Goal: Task Accomplishment & Management: Manage account settings

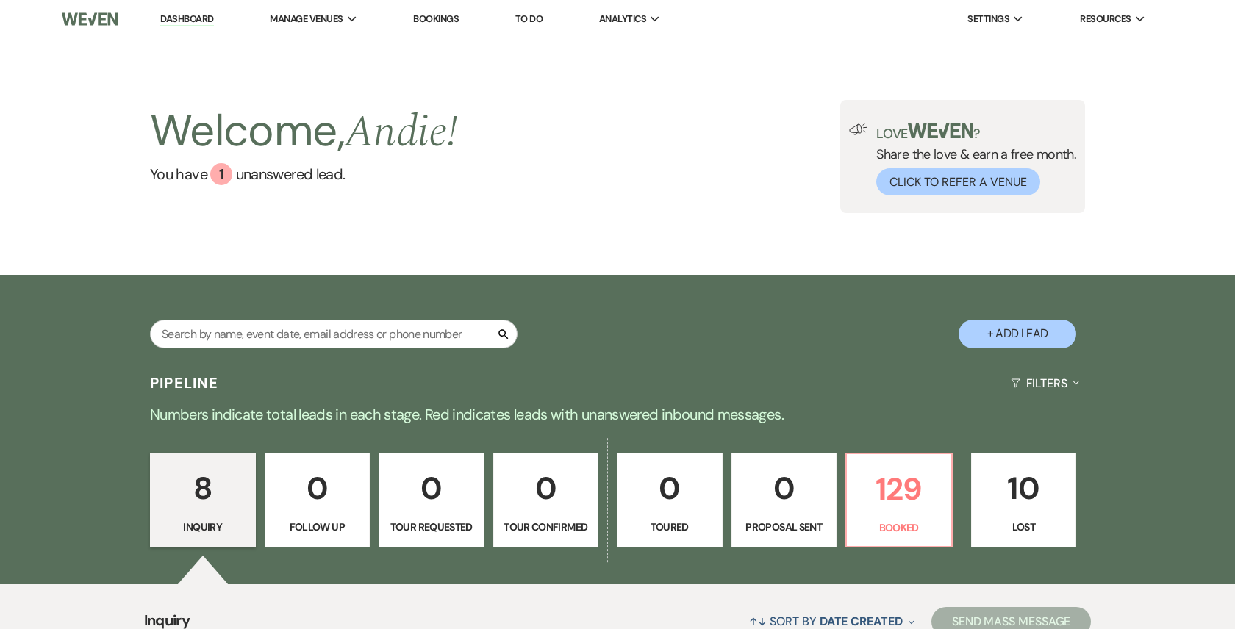
click at [414, 353] on div "Search" at bounding box center [333, 340] width 367 height 40
click at [407, 338] on input "text" at bounding box center [333, 334] width 367 height 29
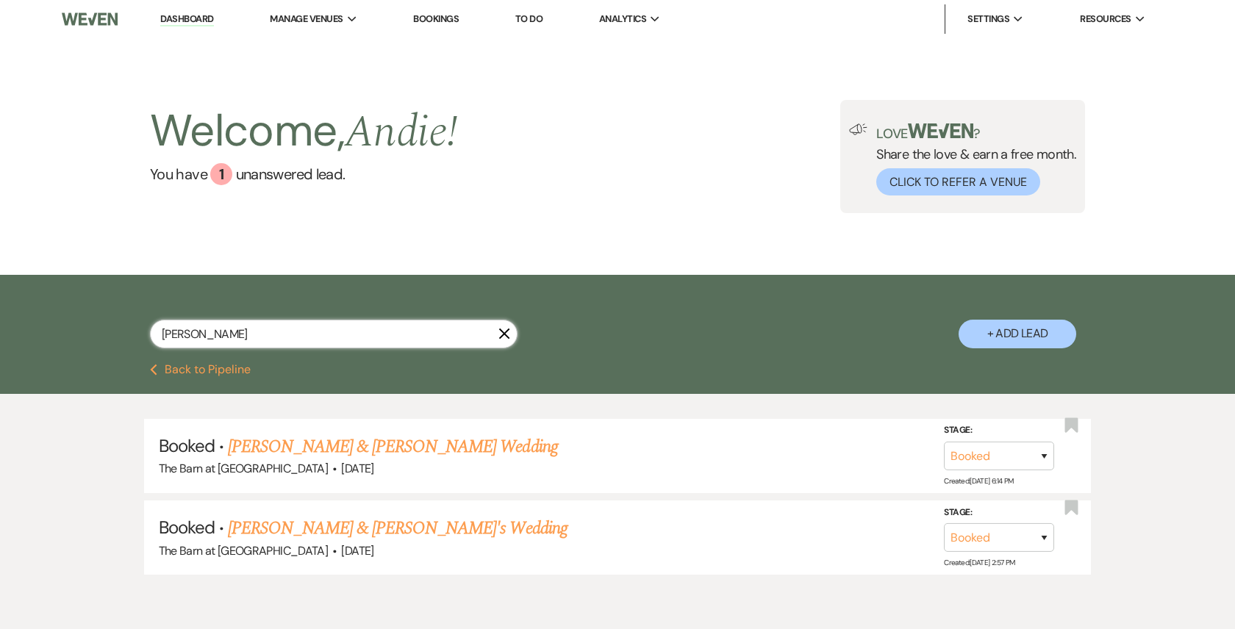
type input "[PERSON_NAME]"
drag, startPoint x: 407, startPoint y: 335, endPoint x: 444, endPoint y: 440, distance: 111.3
click at [444, 440] on link "[PERSON_NAME] & [PERSON_NAME] Wedding" at bounding box center [392, 447] width 329 height 26
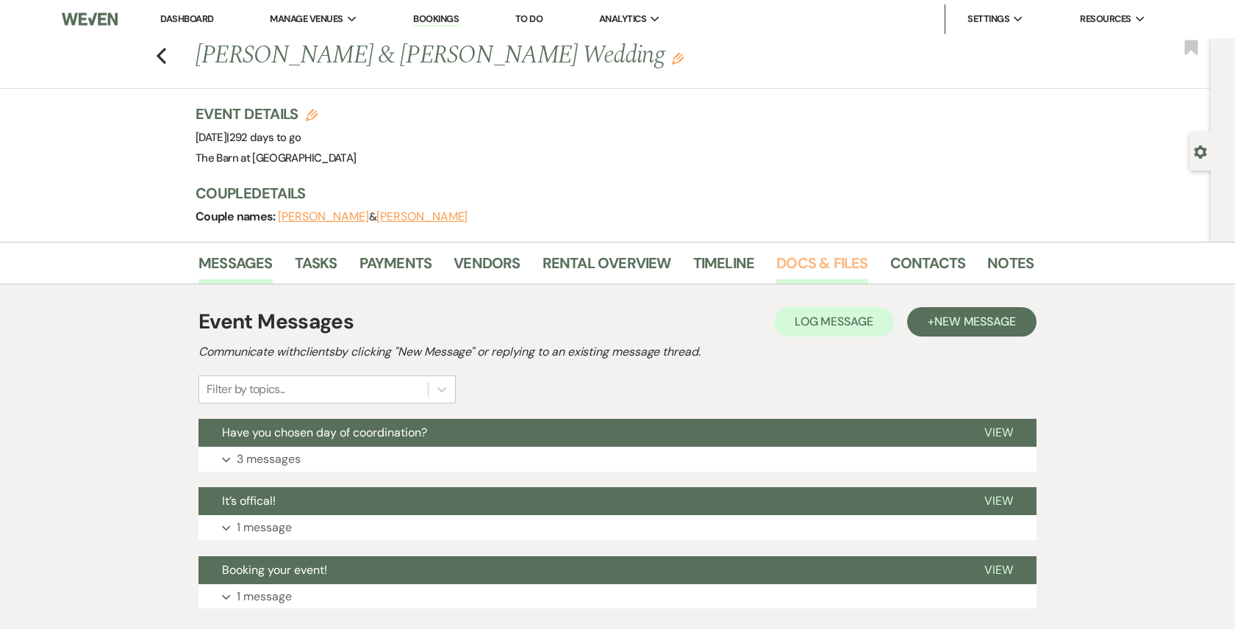
click at [826, 260] on link "Docs & Files" at bounding box center [821, 267] width 91 height 32
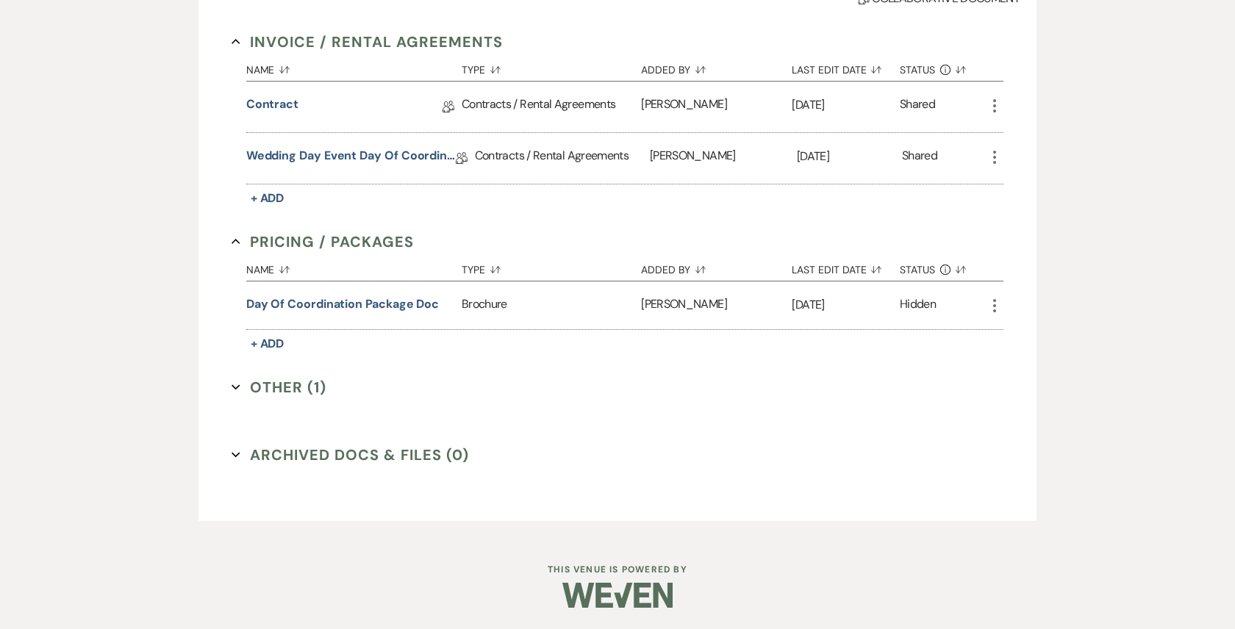
scroll to position [398, 0]
click at [362, 159] on link "Wedding Day Event Day of Coordinator" at bounding box center [350, 159] width 209 height 23
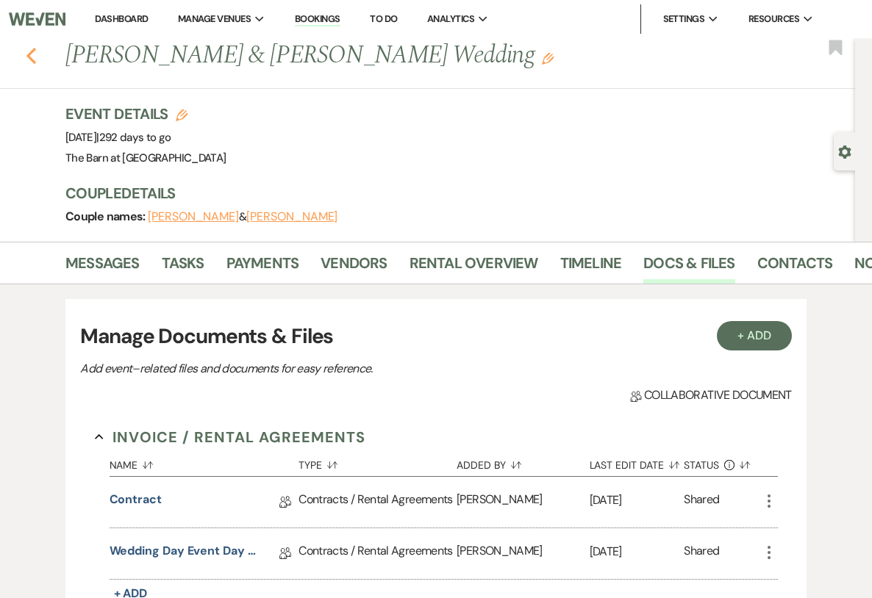
click at [30, 58] on use "button" at bounding box center [31, 56] width 10 height 16
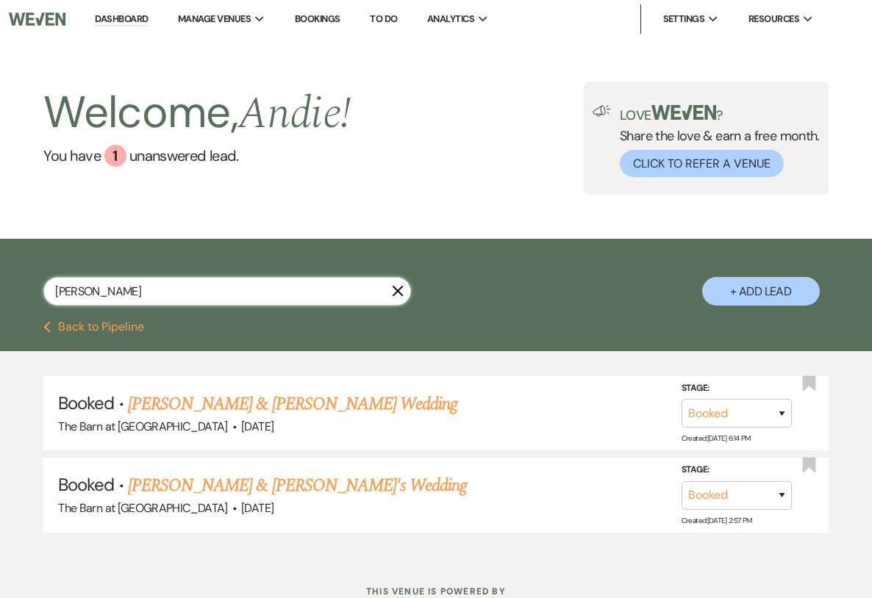
drag, startPoint x: 253, startPoint y: 285, endPoint x: -52, endPoint y: 301, distance: 305.4
click at [0, 301] on html "Dashboard Manage Venues Expand The Barn at [GEOGRAPHIC_DATA] Bookings To Do Ana…" at bounding box center [436, 326] width 872 height 652
type input "s"
type input "i"
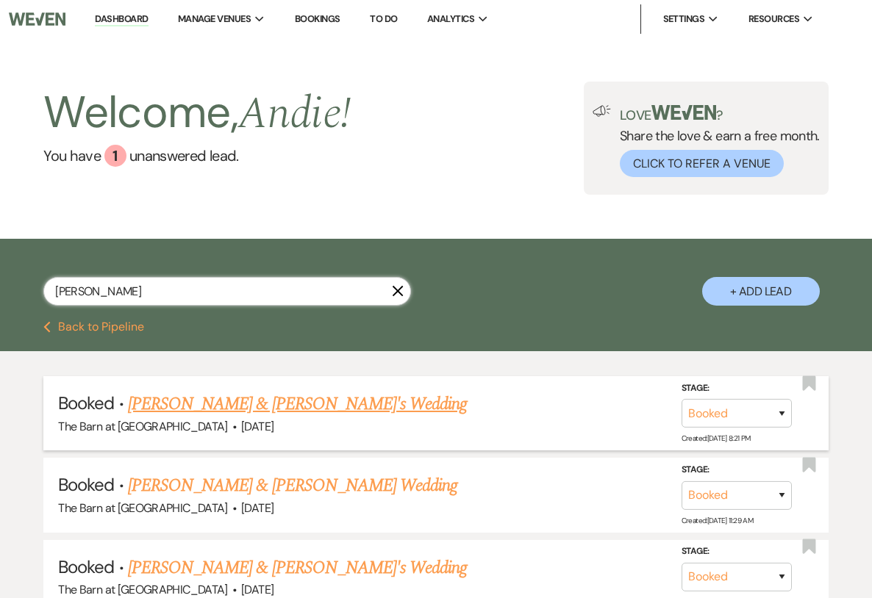
type input "[PERSON_NAME]"
click at [279, 410] on link "[PERSON_NAME] & [PERSON_NAME]'s Wedding" at bounding box center [297, 404] width 339 height 26
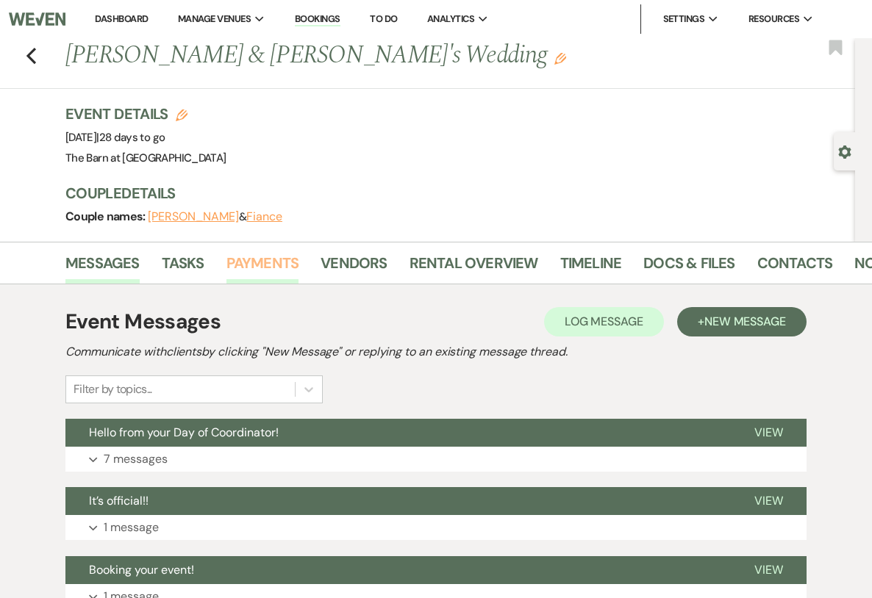
click at [256, 264] on link "Payments" at bounding box center [262, 267] width 73 height 32
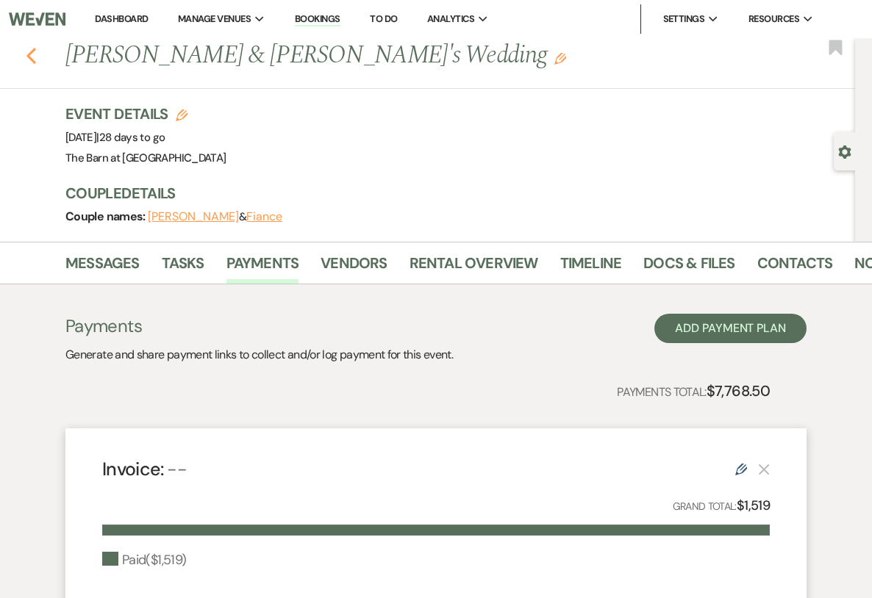
click at [32, 57] on icon "Previous" at bounding box center [31, 56] width 11 height 18
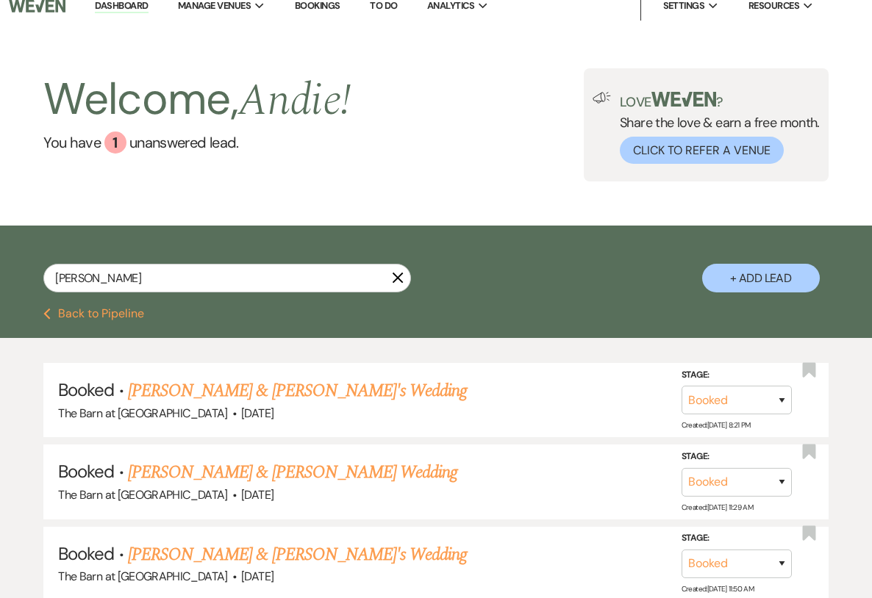
scroll to position [15, 0]
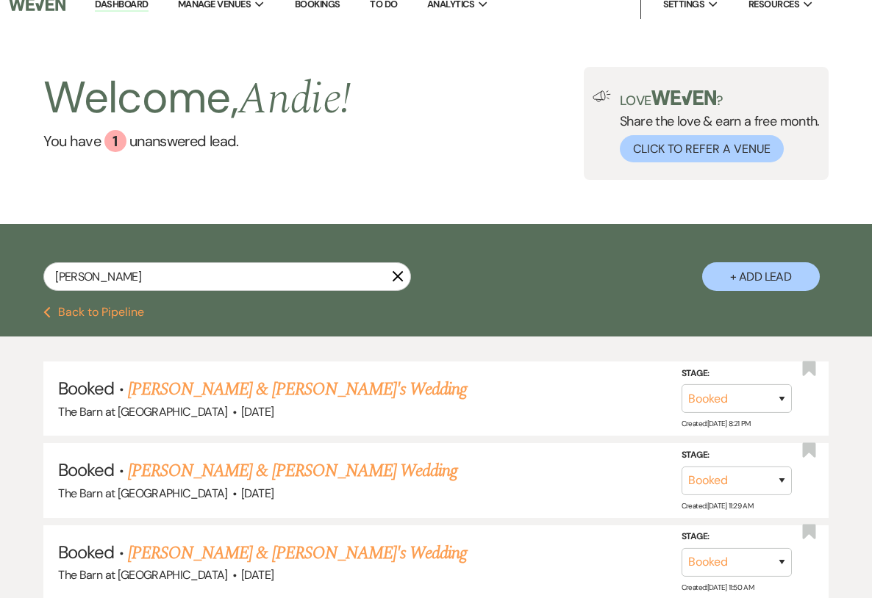
click at [797, 285] on button "+ Add Lead" at bounding box center [761, 276] width 118 height 29
select select "737"
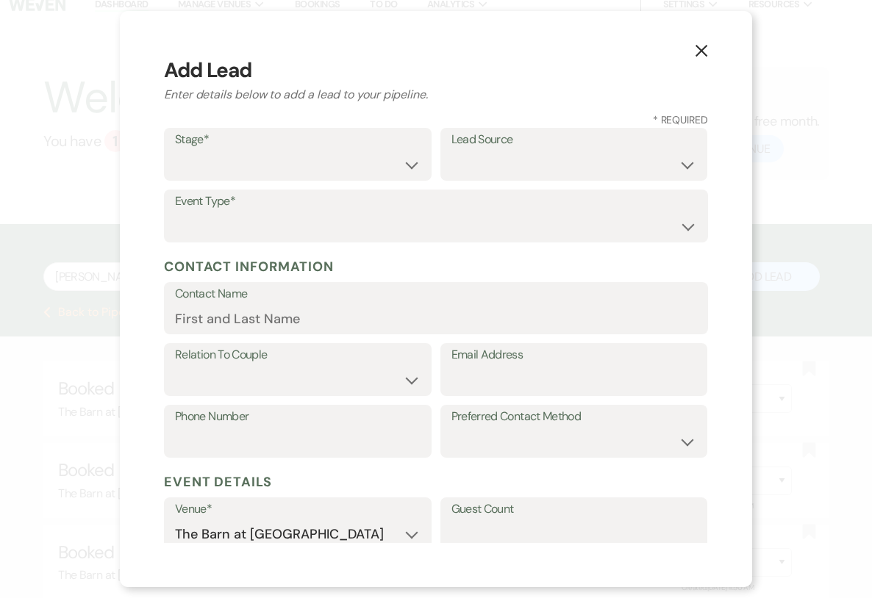
click at [276, 145] on label "Stage*" at bounding box center [297, 139] width 245 height 21
select select "7"
select select "1"
click at [255, 290] on label "Contact Name*" at bounding box center [436, 294] width 522 height 21
click at [255, 304] on input "Contact Name*" at bounding box center [436, 318] width 522 height 29
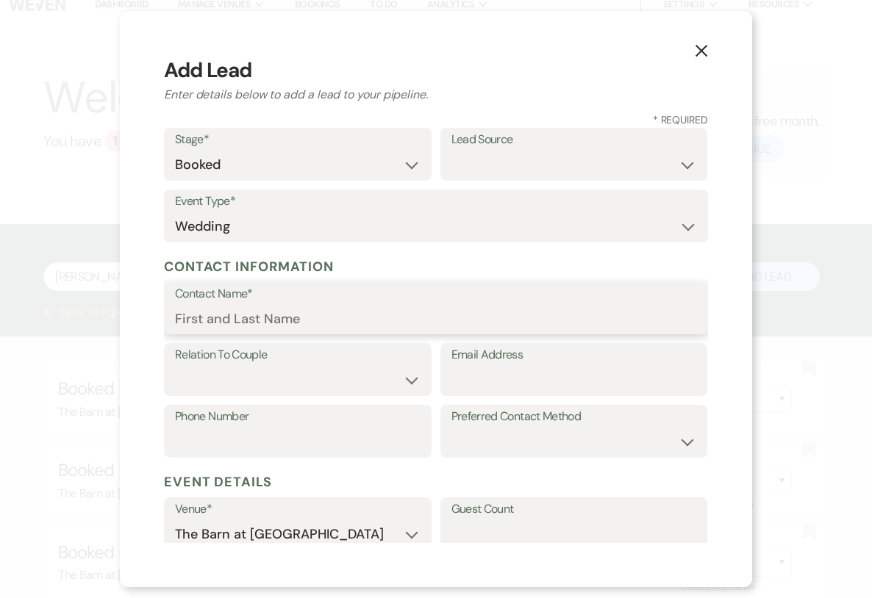
click at [255, 305] on input "Contact Name*" at bounding box center [436, 318] width 522 height 29
type input "[PERSON_NAME]"
paste input "[EMAIL_ADDRESS][DOMAIN_NAME]"
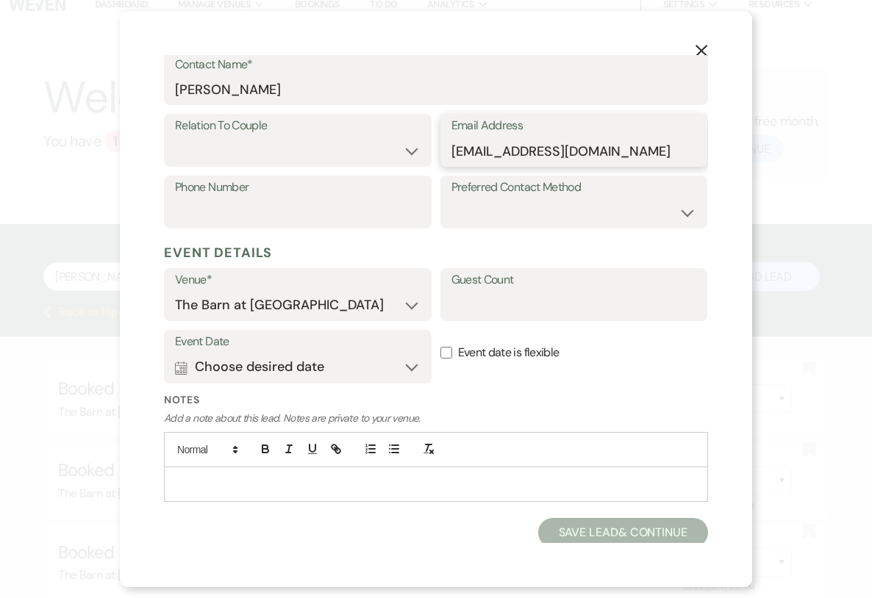
scroll to position [229, 0]
type input "[EMAIL_ADDRESS][DOMAIN_NAME]"
click at [352, 360] on button "Calendar Choose desired date Expand" at bounding box center [297, 367] width 245 height 29
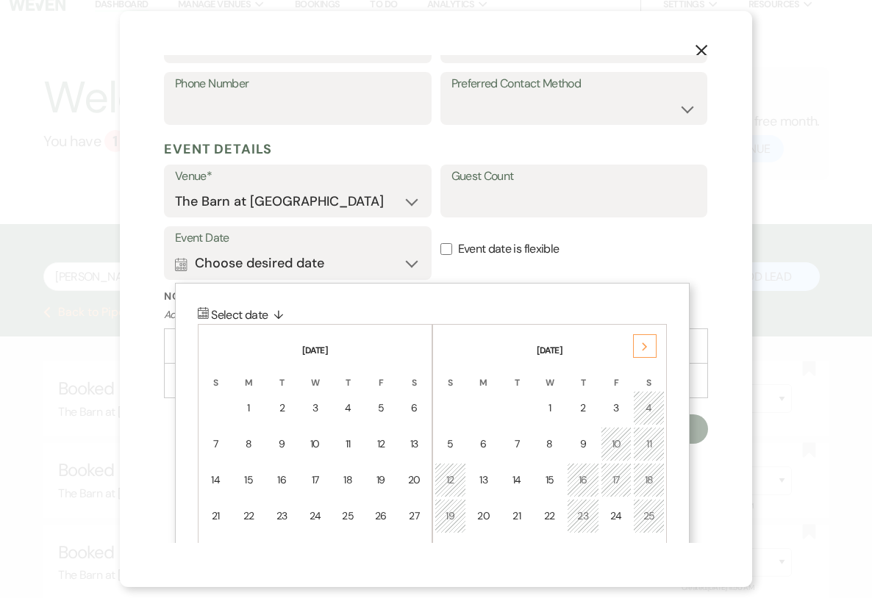
scroll to position [359, 0]
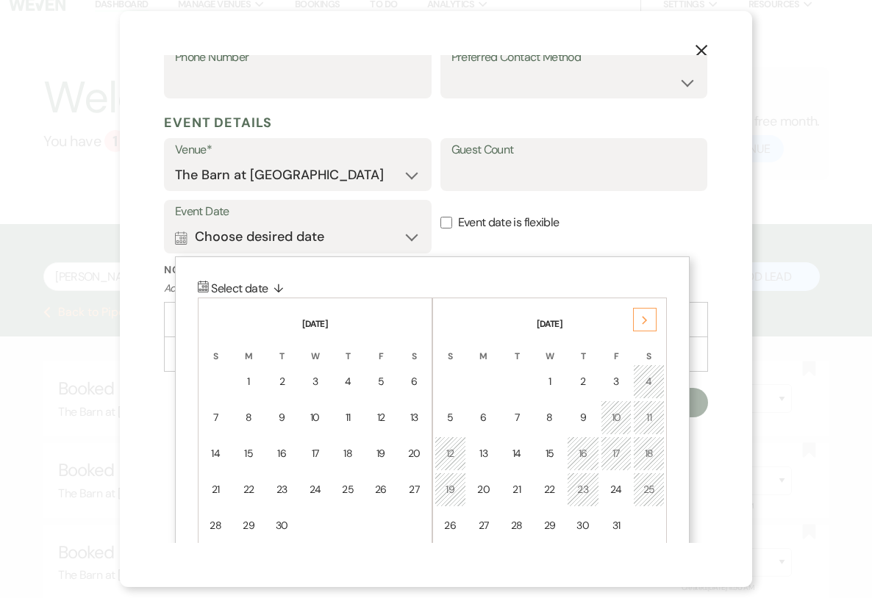
click at [642, 309] on div "Next" at bounding box center [645, 320] width 24 height 24
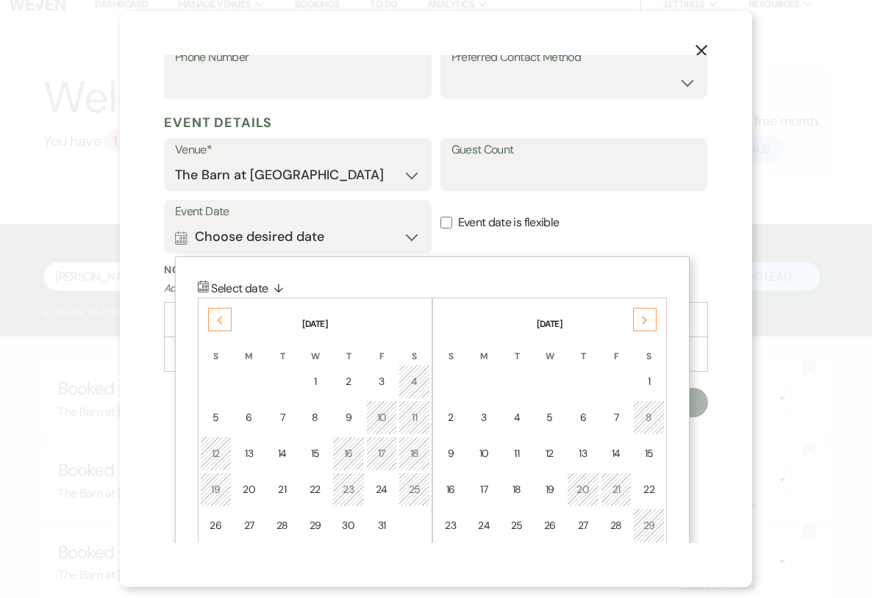
click at [642, 316] on icon "Next" at bounding box center [644, 320] width 7 height 9
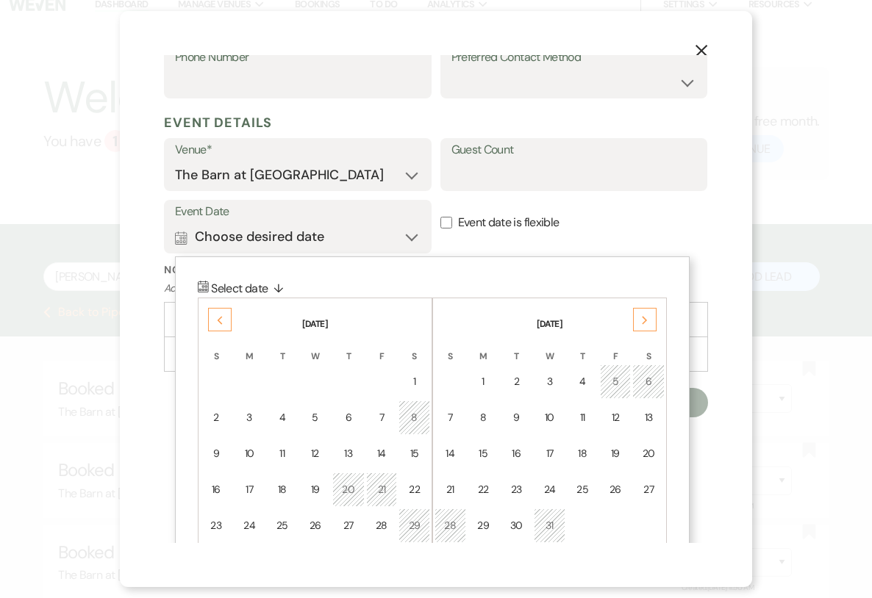
click at [650, 384] on div "6" at bounding box center [648, 381] width 13 height 15
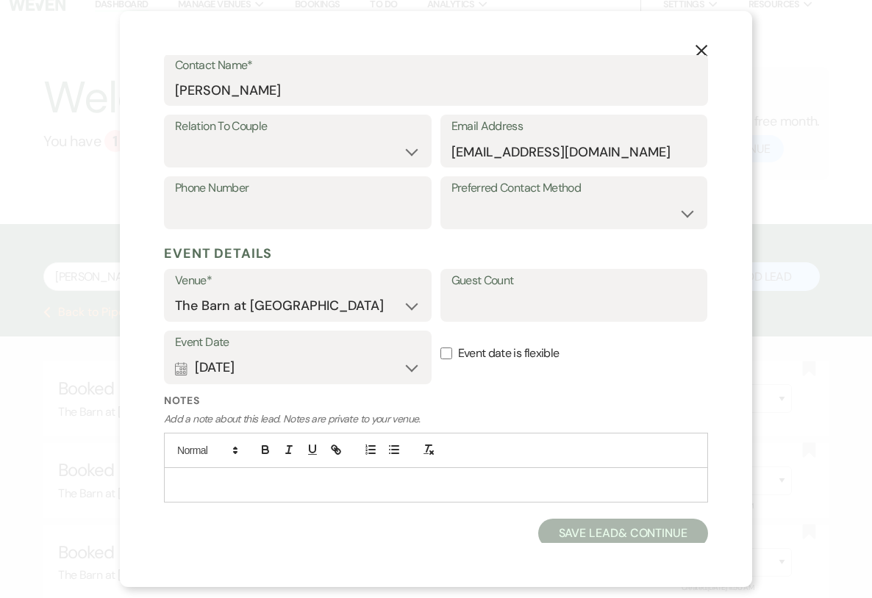
click at [698, 50] on icon "X" at bounding box center [700, 50] width 13 height 13
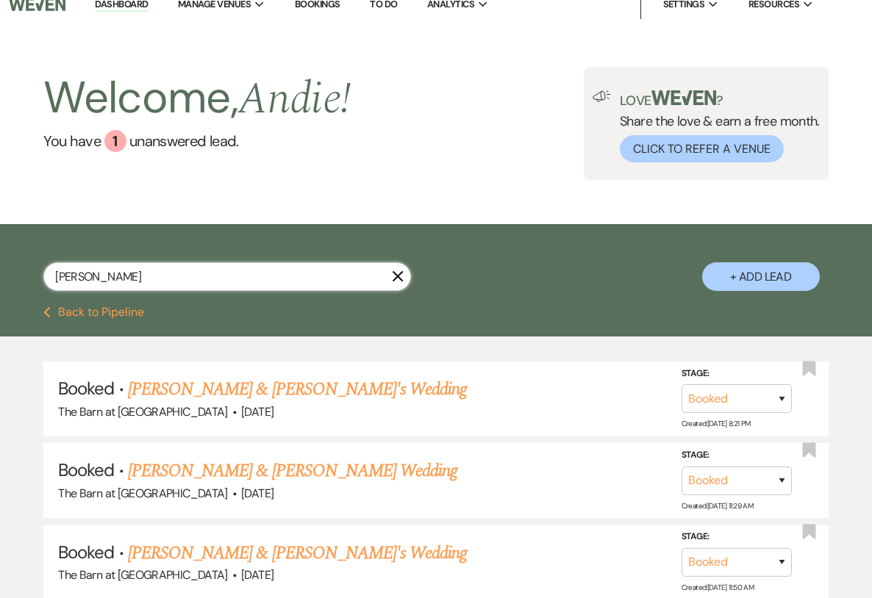
drag, startPoint x: 212, startPoint y: 281, endPoint x: -73, endPoint y: 280, distance: 285.9
click at [0, 280] on html "Dashboard Manage Venues Expand The Barn at [GEOGRAPHIC_DATA] Bookings To Do Ana…" at bounding box center [436, 352] width 872 height 734
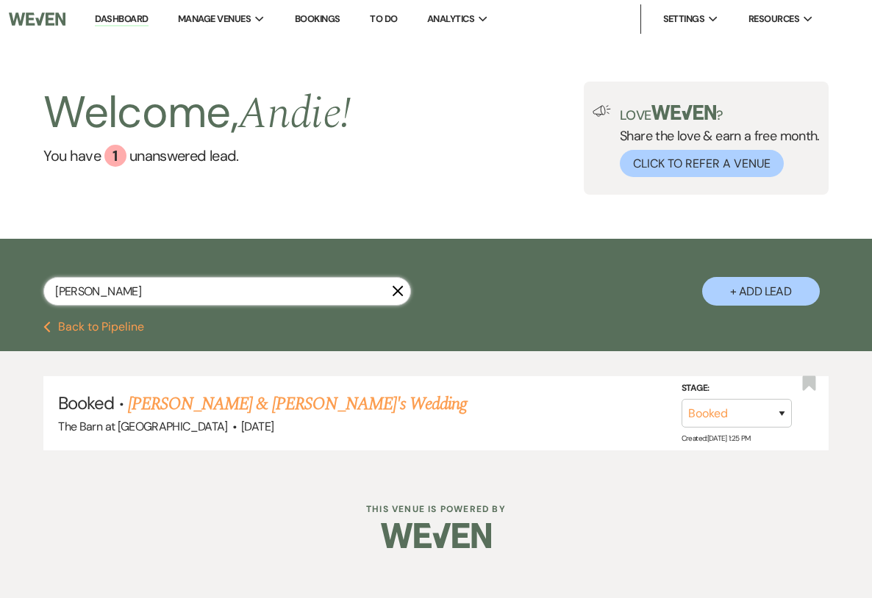
type input "[PERSON_NAME]"
click at [319, 398] on link "[PERSON_NAME] & [PERSON_NAME]'s Wedding" at bounding box center [297, 404] width 339 height 26
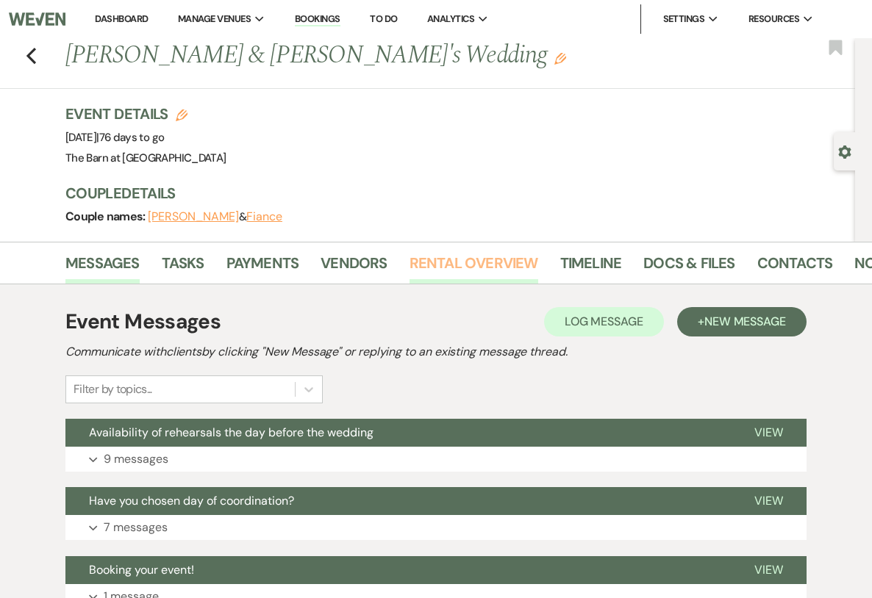
scroll to position [11, 0]
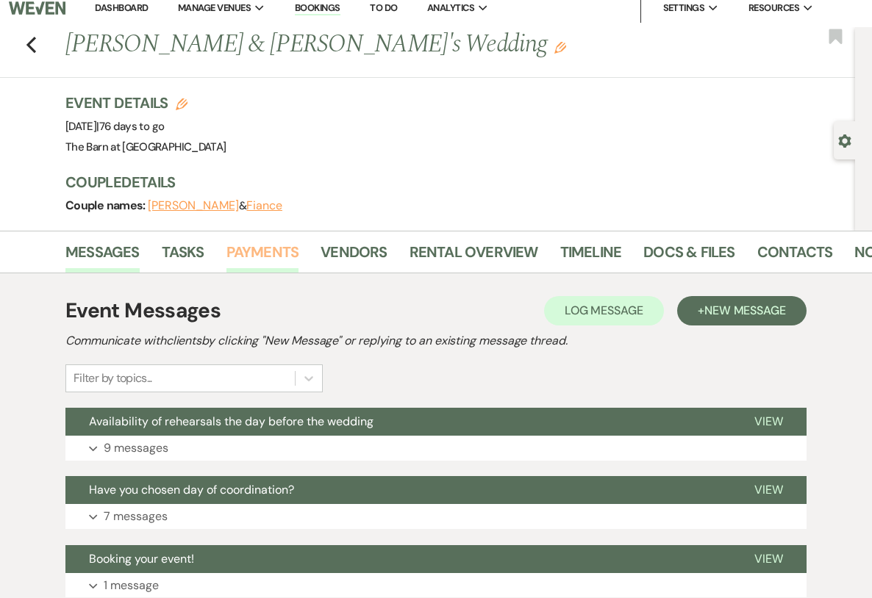
click at [233, 251] on link "Payments" at bounding box center [262, 256] width 73 height 32
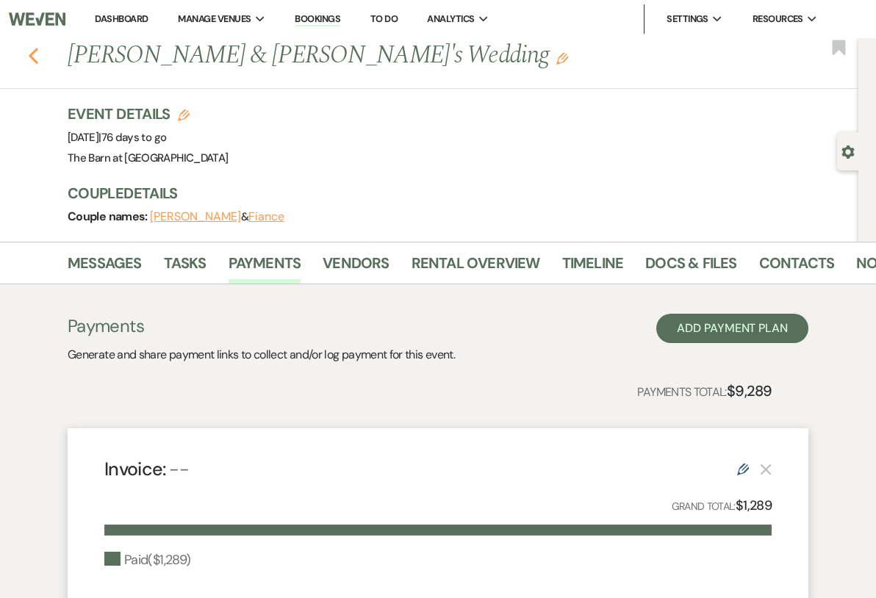
click at [29, 51] on icon "Previous" at bounding box center [33, 56] width 11 height 18
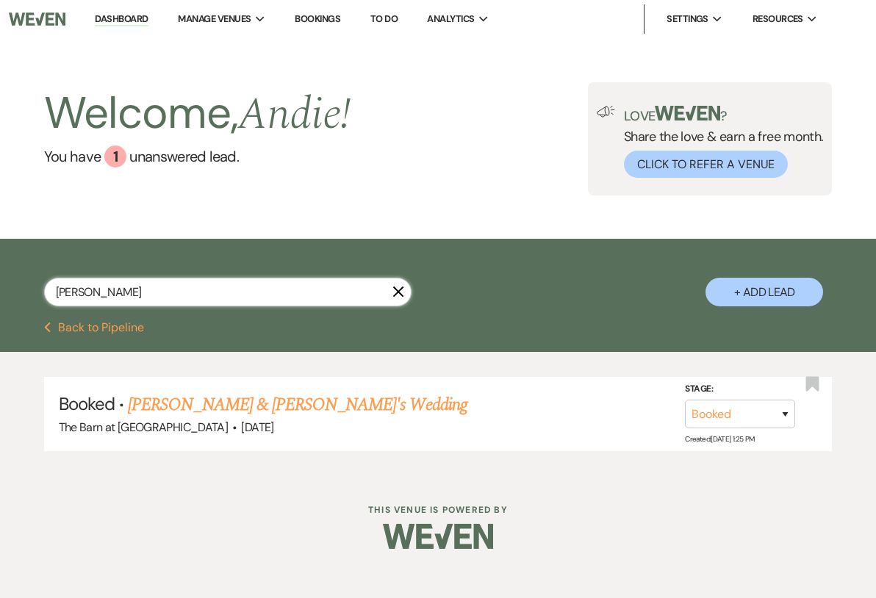
drag, startPoint x: 157, startPoint y: 295, endPoint x: -81, endPoint y: 282, distance: 238.4
click at [0, 282] on html "Dashboard Manage Venues Expand The Barn at [GEOGRAPHIC_DATA] Bookings To Do Ana…" at bounding box center [438, 285] width 876 height 571
type input "ashli"
click at [281, 409] on link "[PERSON_NAME] & [PERSON_NAME] Wedding" at bounding box center [292, 405] width 329 height 26
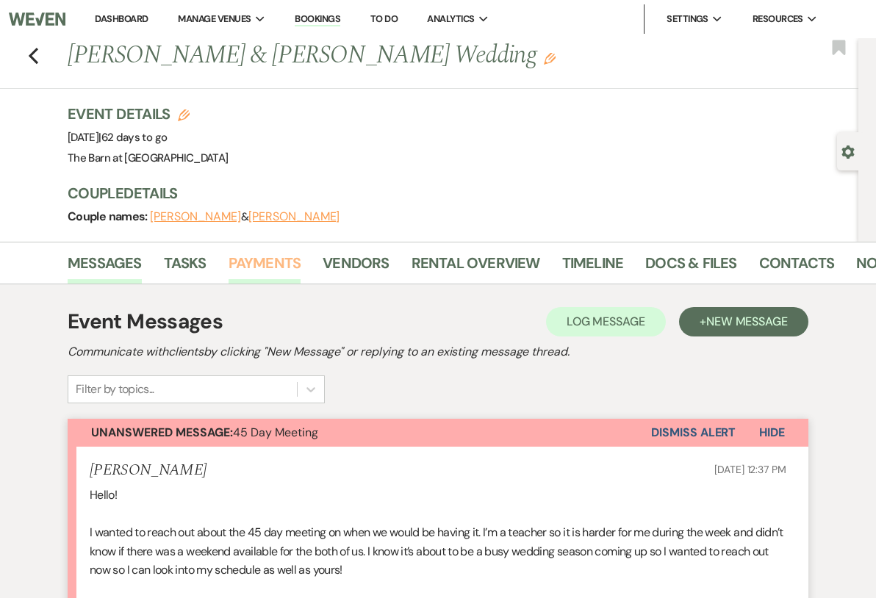
click at [275, 265] on link "Payments" at bounding box center [265, 267] width 73 height 32
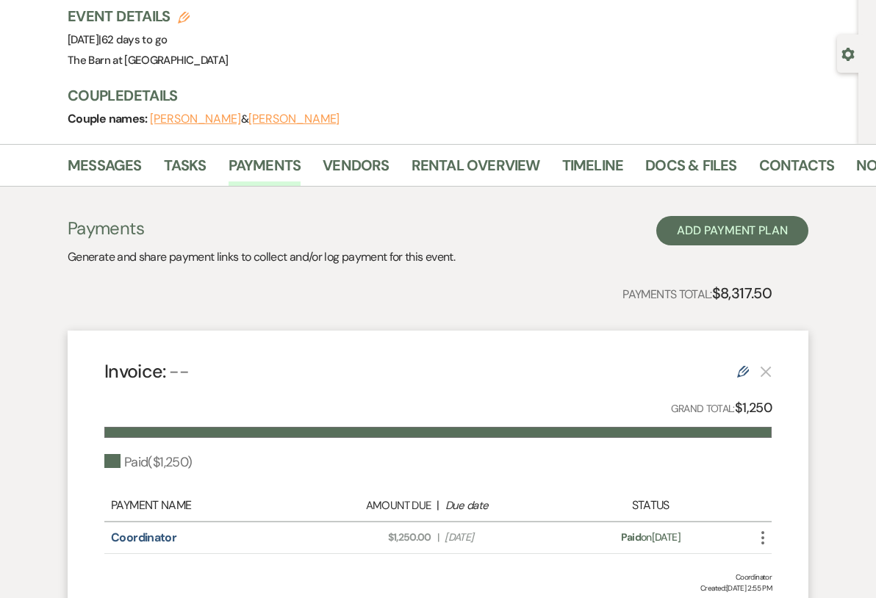
scroll to position [33, 0]
